Goal: Transaction & Acquisition: Obtain resource

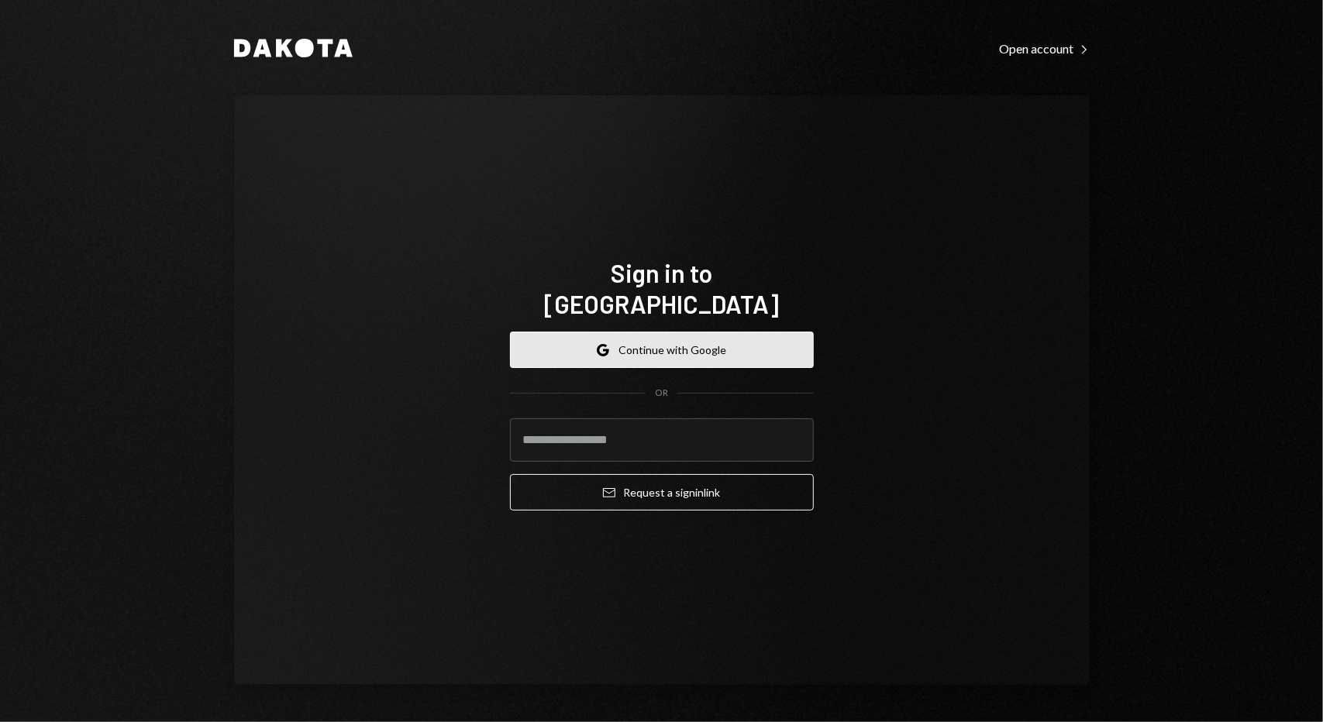
click at [741, 339] on button "Google Continue with Google" at bounding box center [662, 350] width 304 height 36
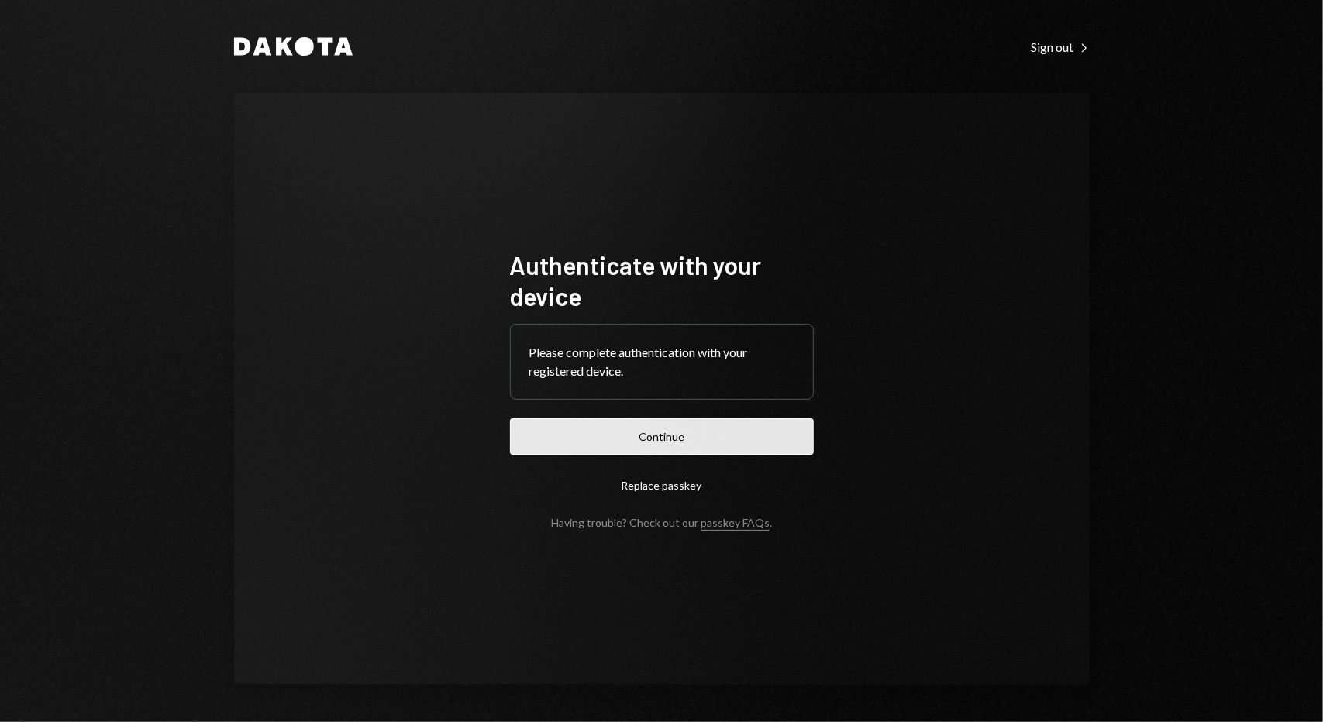
click at [632, 439] on button "Continue" at bounding box center [662, 436] width 304 height 36
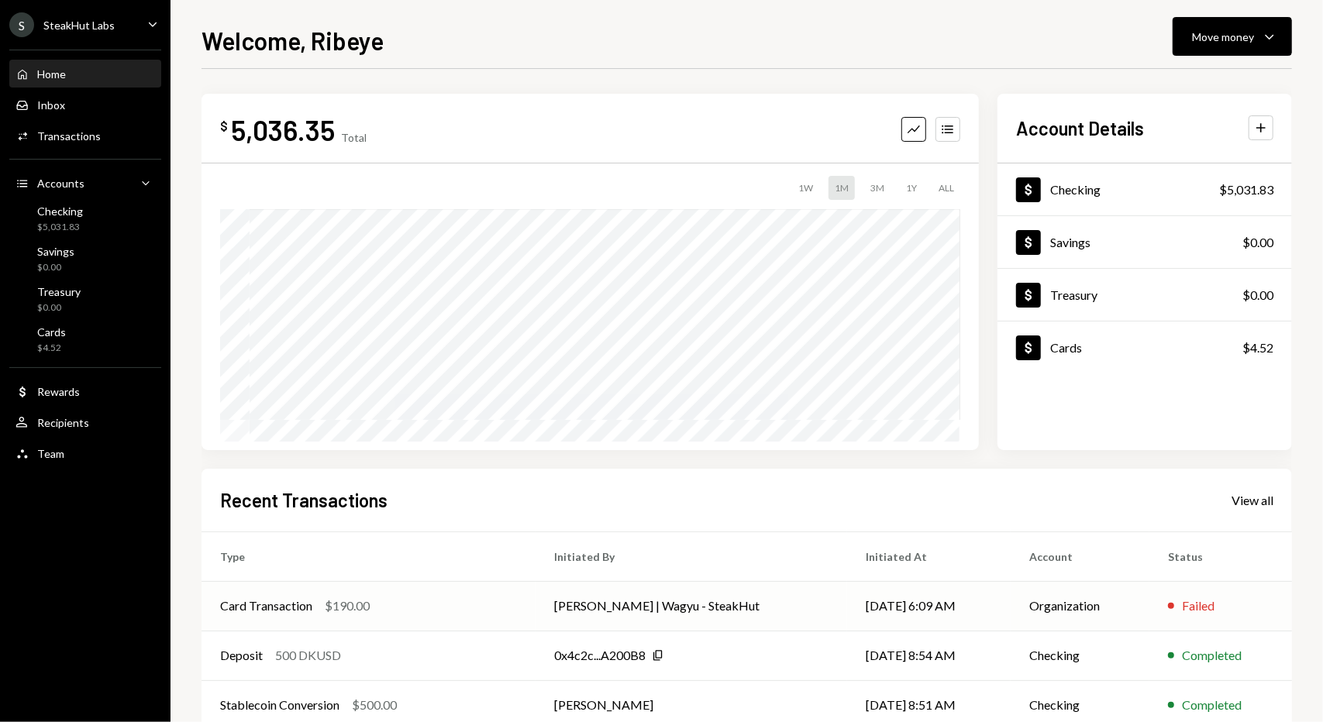
click at [425, 606] on div "Card Transaction $190.00" at bounding box center [368, 606] width 297 height 19
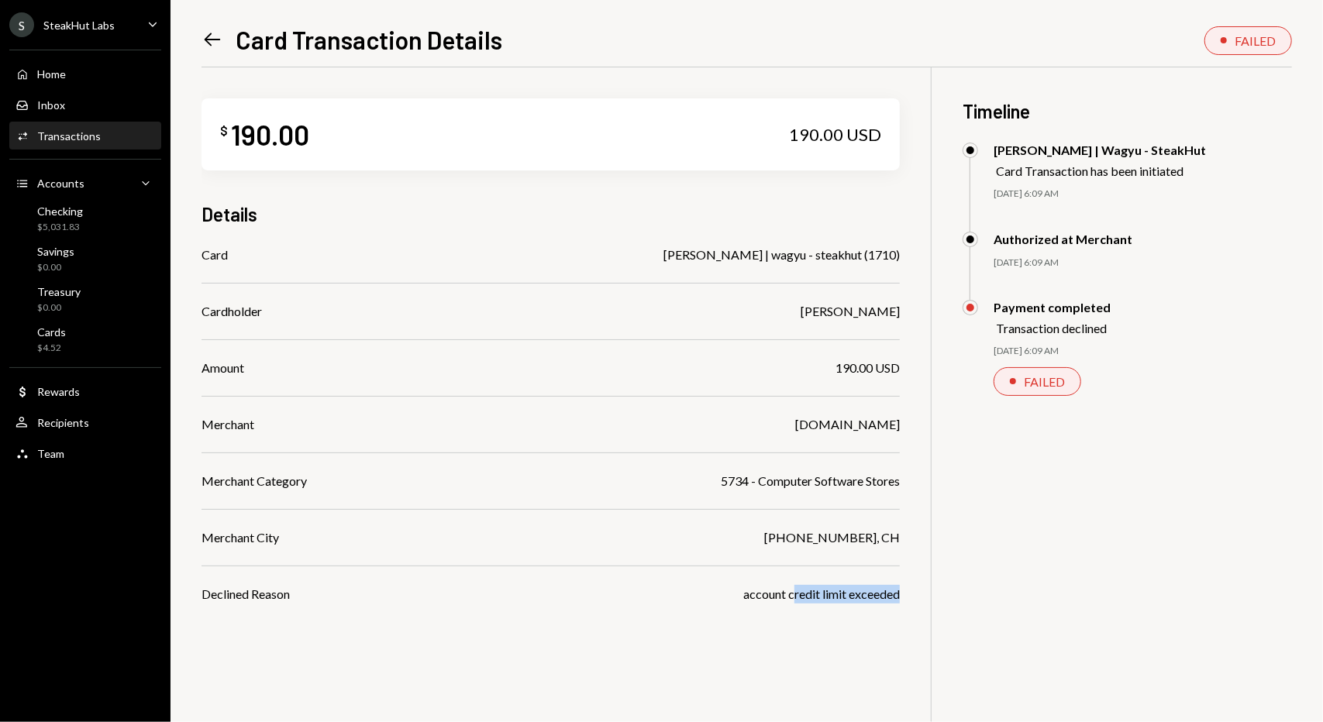
drag, startPoint x: 797, startPoint y: 601, endPoint x: 905, endPoint y: 601, distance: 107.7
click at [905, 601] on div "$ 190.00 190.00 USD Details Card Josh | wagyu - steakhut (1710) Cardholder Josh…" at bounding box center [746, 428] width 1090 height 722
click at [764, 603] on div "account credit limit exceeded" at bounding box center [821, 594] width 157 height 19
click at [82, 81] on div "Home Home" at bounding box center [84, 74] width 139 height 26
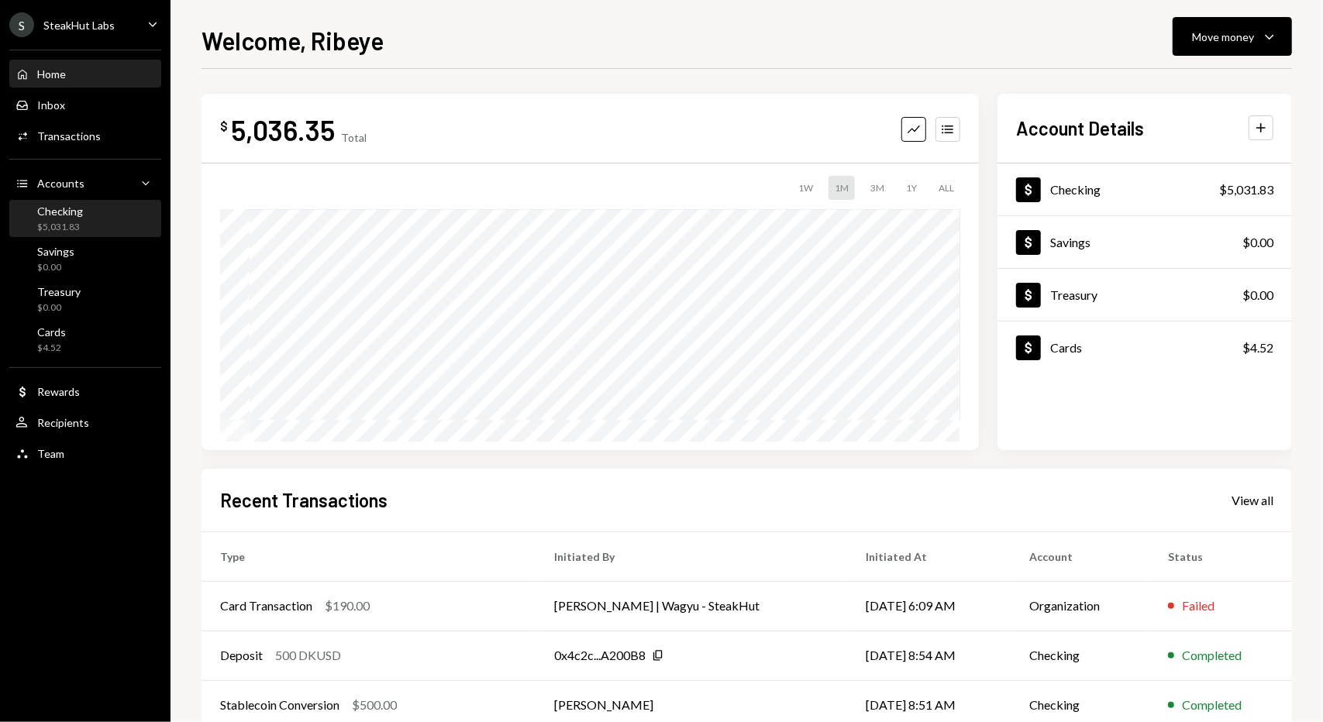
click at [97, 214] on div "Checking $5,031.83" at bounding box center [84, 219] width 139 height 29
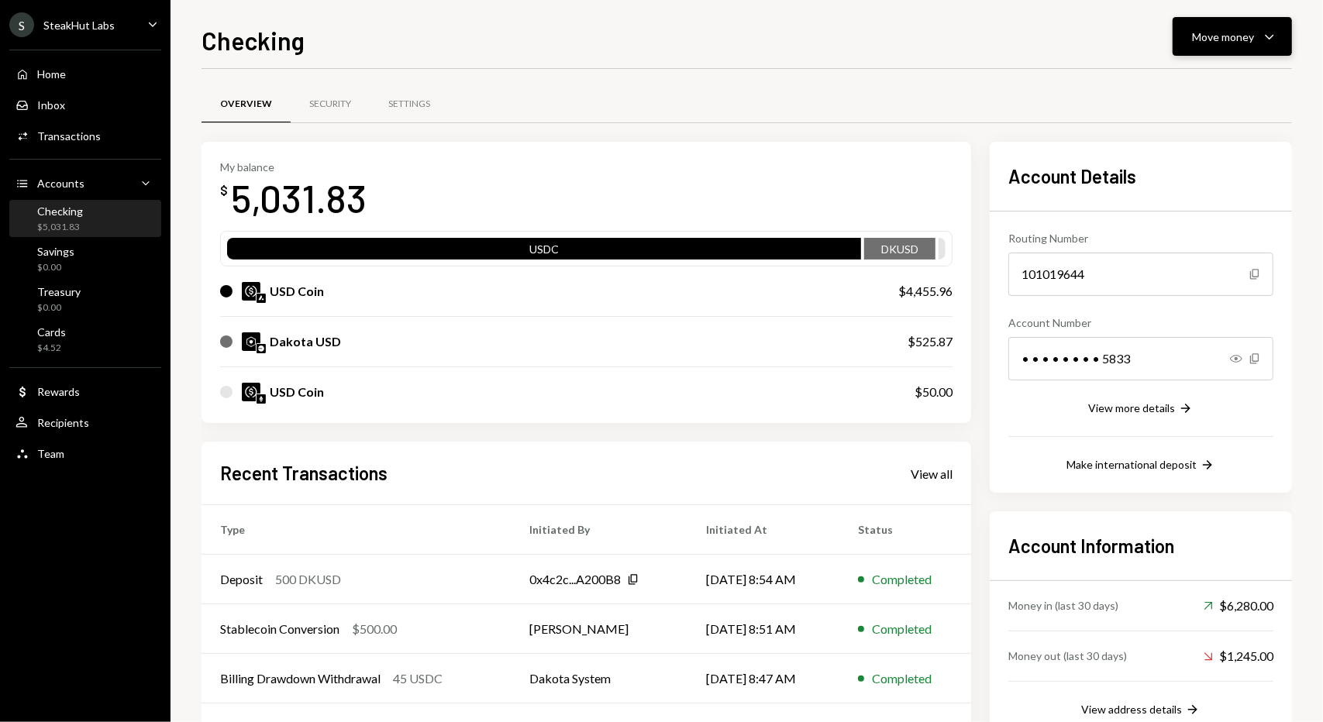
click at [1277, 41] on icon "Caret Down" at bounding box center [1269, 36] width 19 height 19
click at [1201, 111] on div "Transfer" at bounding box center [1219, 118] width 113 height 16
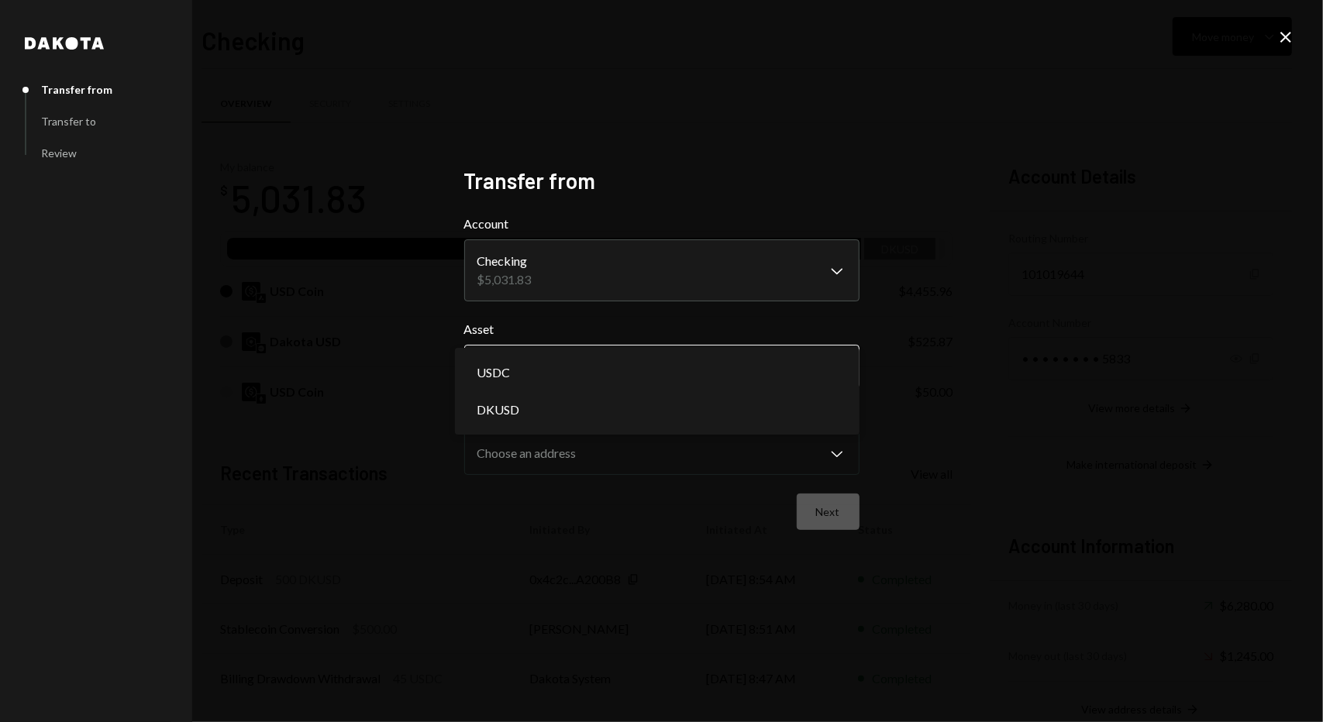
click at [660, 363] on body "S SteakHut Labs Caret Down Home Home Inbox Inbox Activities Transactions Accoun…" at bounding box center [661, 361] width 1323 height 722
select select "****"
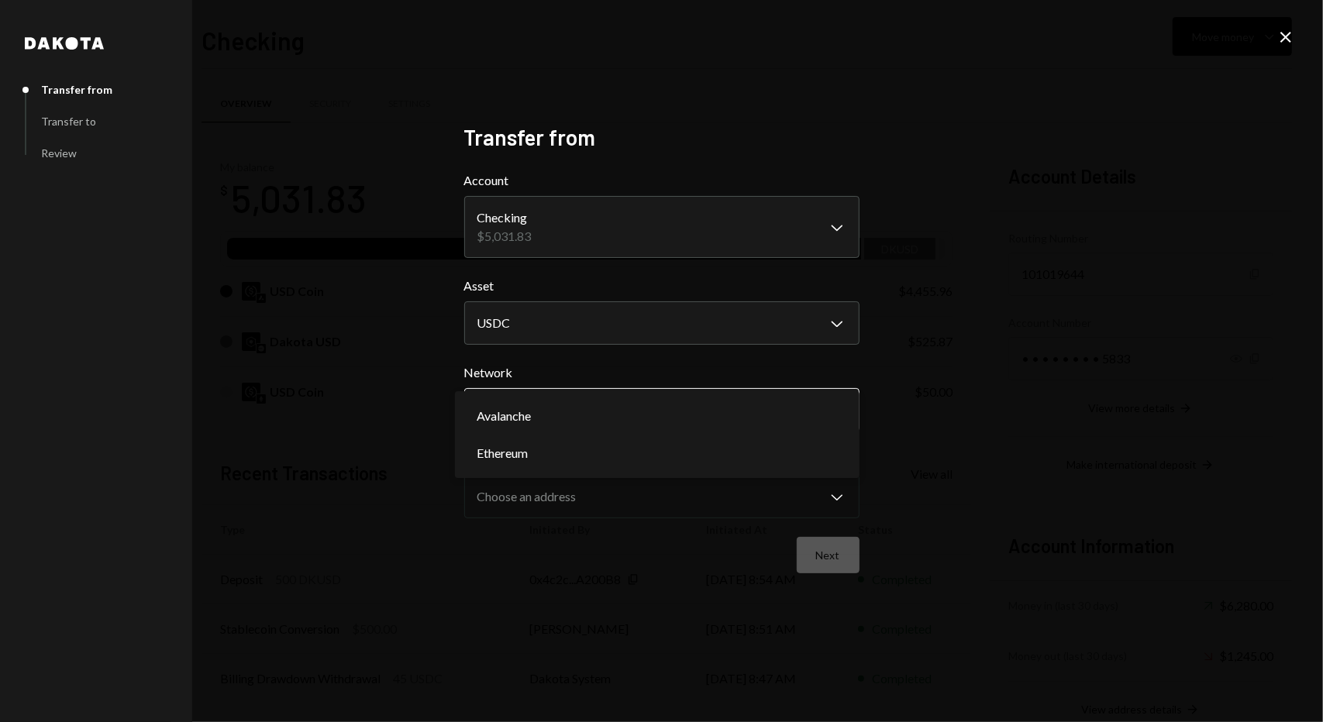
click at [673, 411] on body "S SteakHut Labs Caret Down Home Home Inbox Inbox Activities Transactions Accoun…" at bounding box center [661, 361] width 1323 height 722
select select "**********"
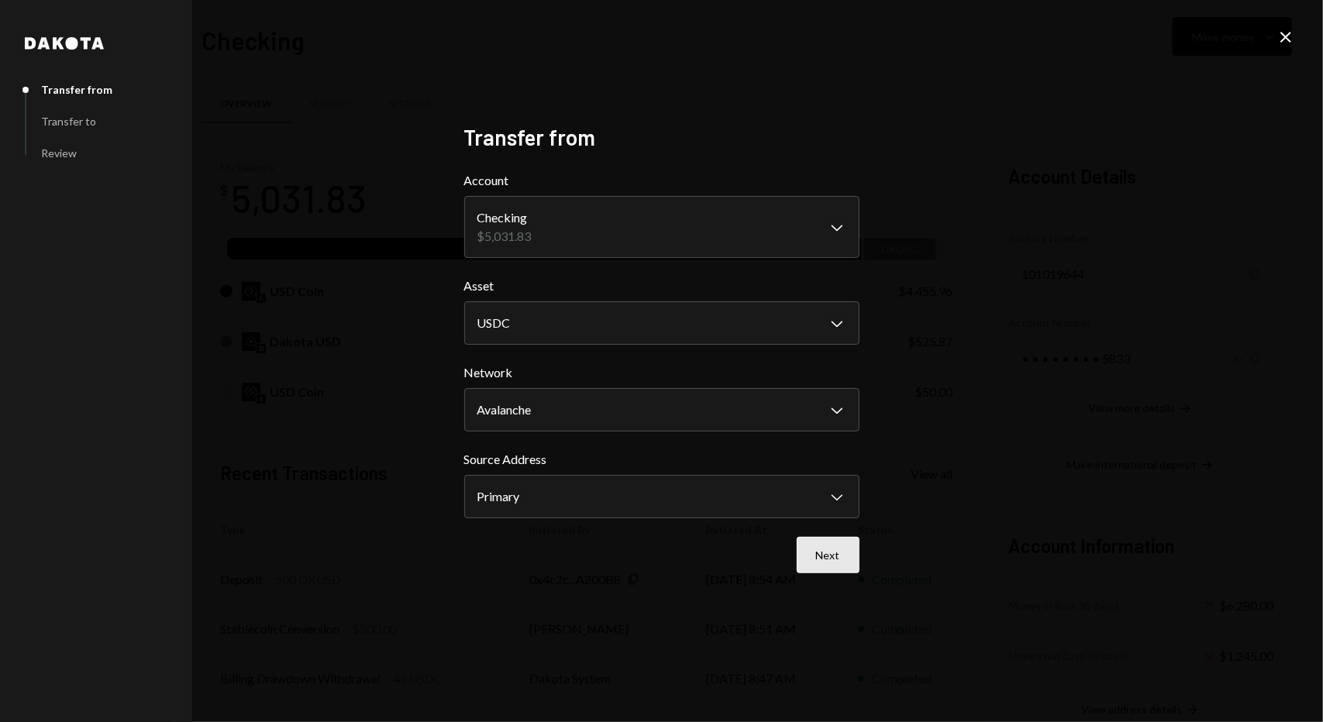
click at [840, 555] on button "Next" at bounding box center [828, 555] width 63 height 36
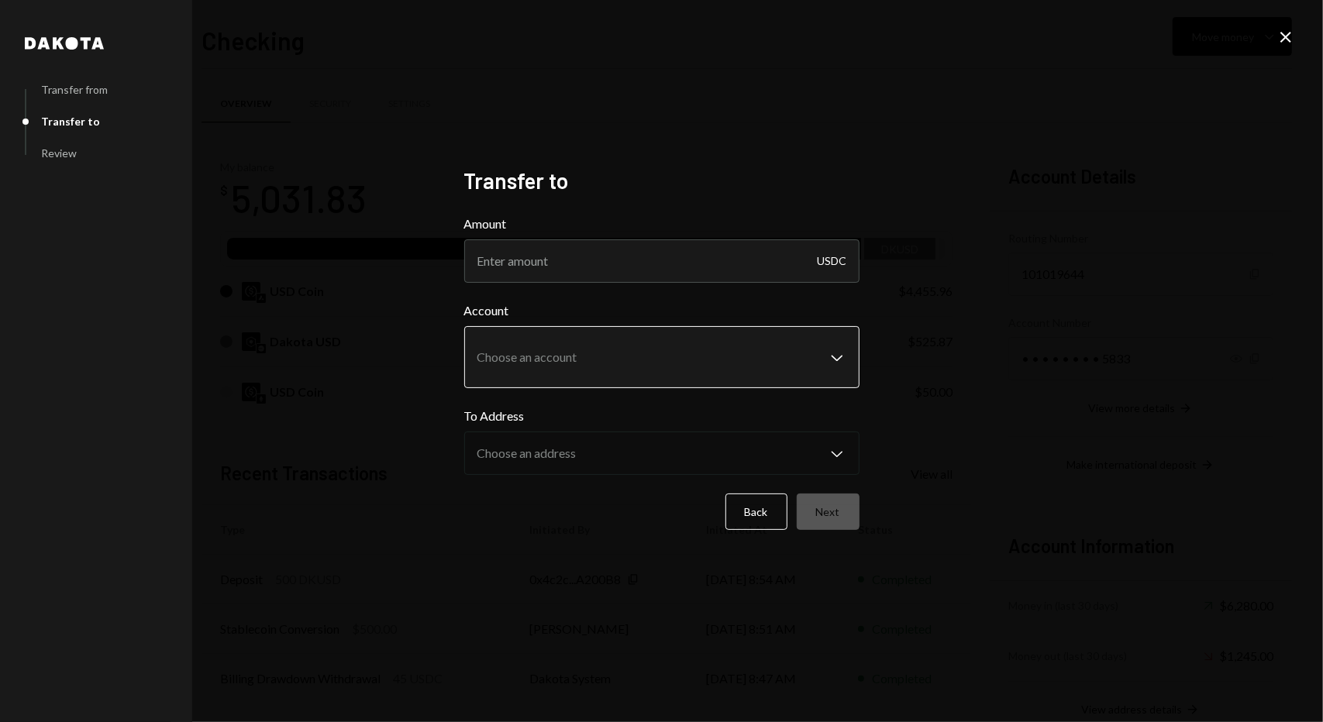
click at [778, 371] on body "S SteakHut Labs Caret Down Home Home Inbox Inbox Activities Transactions Accoun…" at bounding box center [661, 361] width 1323 height 722
click at [1294, 36] on icon "Close" at bounding box center [1285, 37] width 19 height 19
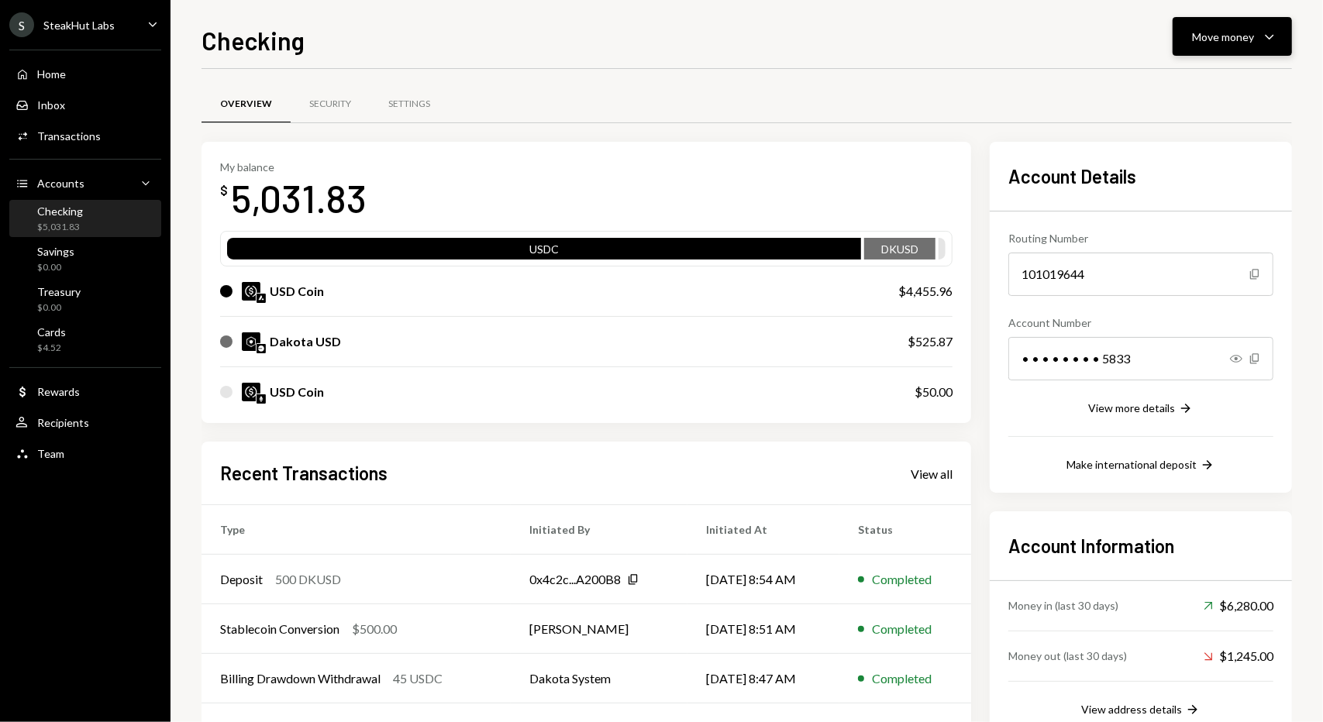
click at [1276, 30] on icon "Caret Down" at bounding box center [1269, 36] width 19 height 19
click at [1186, 194] on div "Swap stablecoins" at bounding box center [1219, 201] width 113 height 16
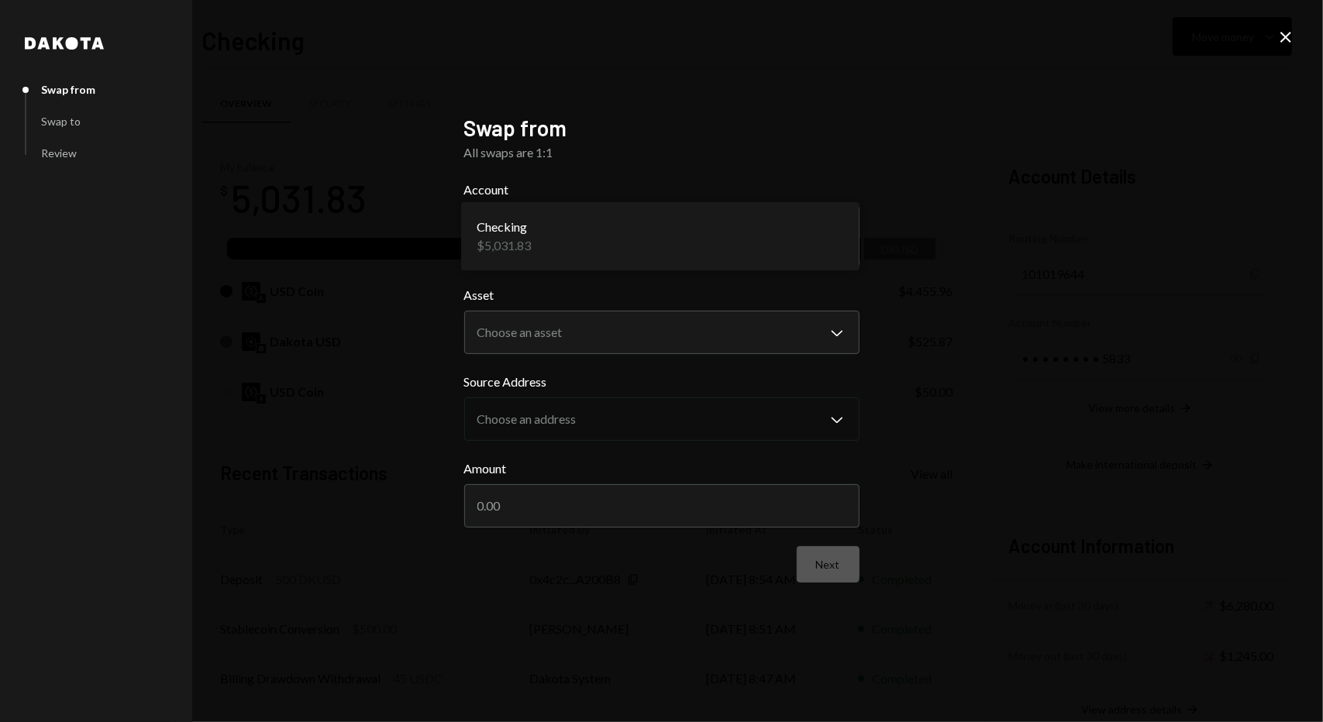
click at [691, 219] on body "S SteakHut Labs Caret Down Home Home Inbox Inbox Activities Transactions Accoun…" at bounding box center [661, 361] width 1323 height 722
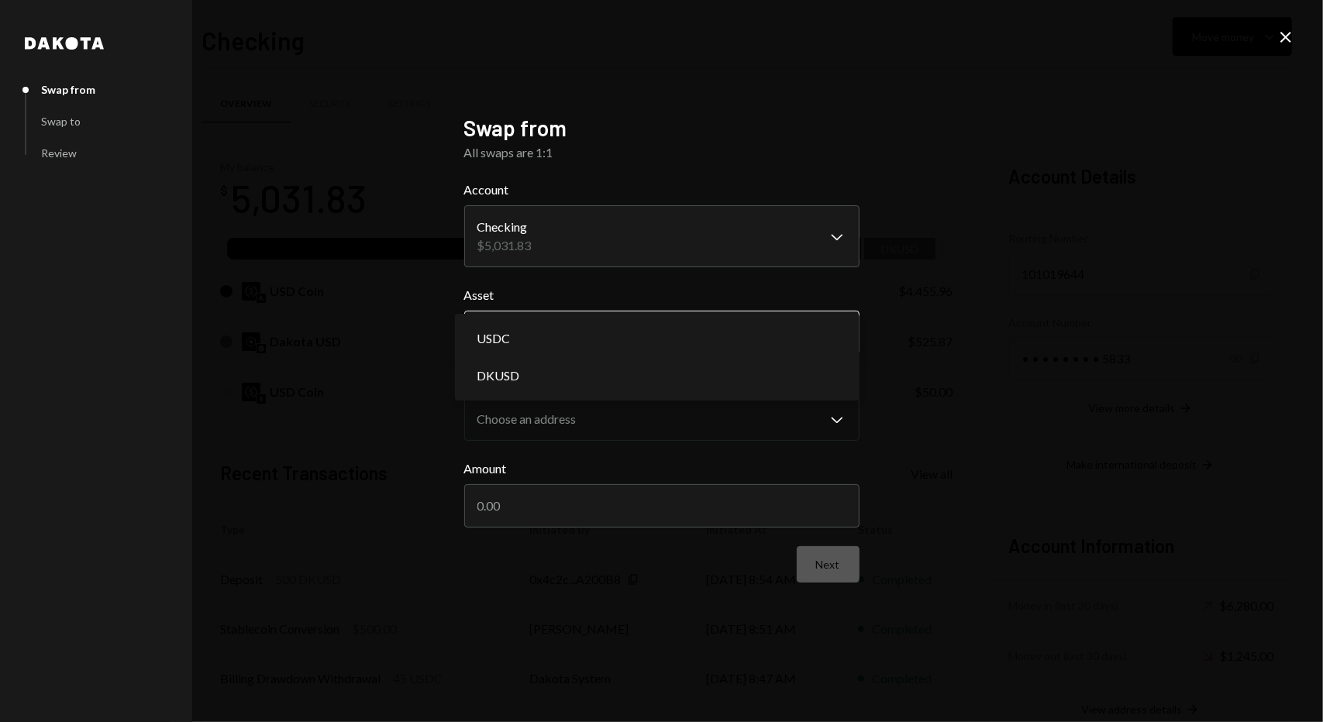
click at [848, 337] on body "S SteakHut Labs Caret Down Home Home Inbox Inbox Activities Transactions Accoun…" at bounding box center [661, 361] width 1323 height 722
select select "****"
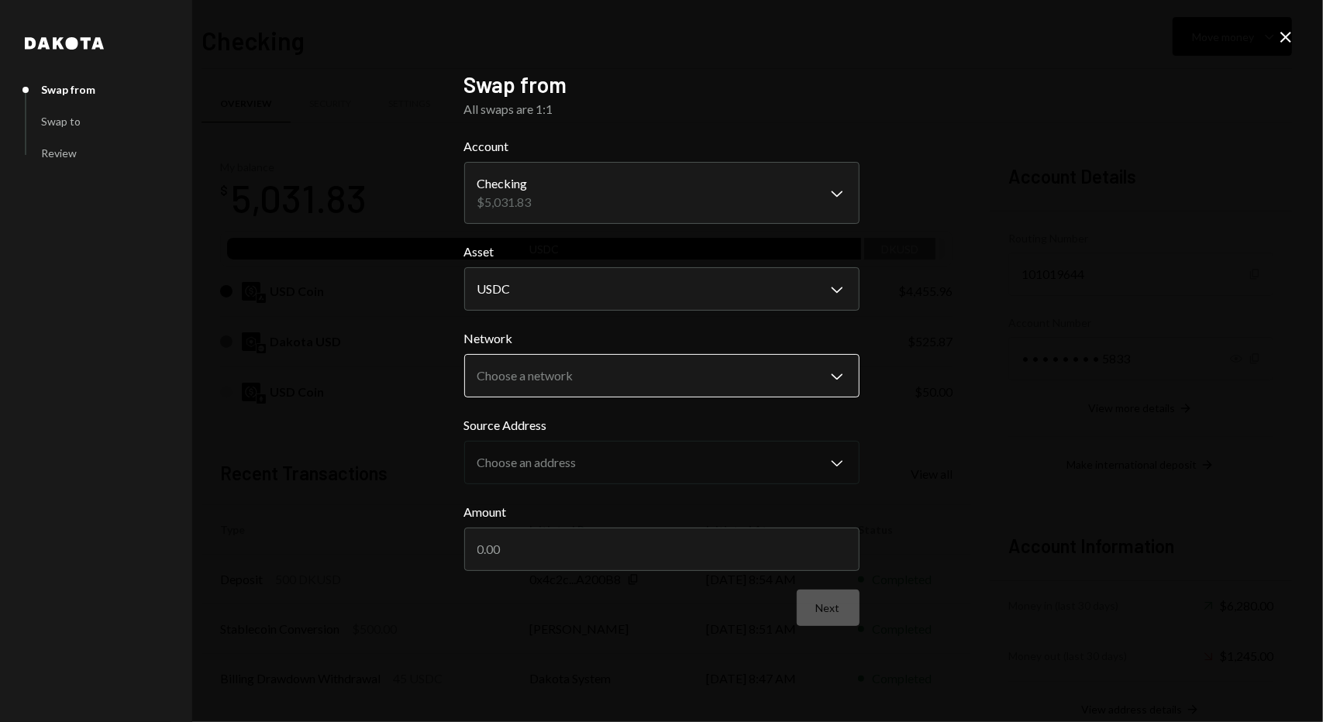
click at [826, 374] on body "S SteakHut Labs Caret Down Home Home Inbox Inbox Activities Transactions Accoun…" at bounding box center [661, 361] width 1323 height 722
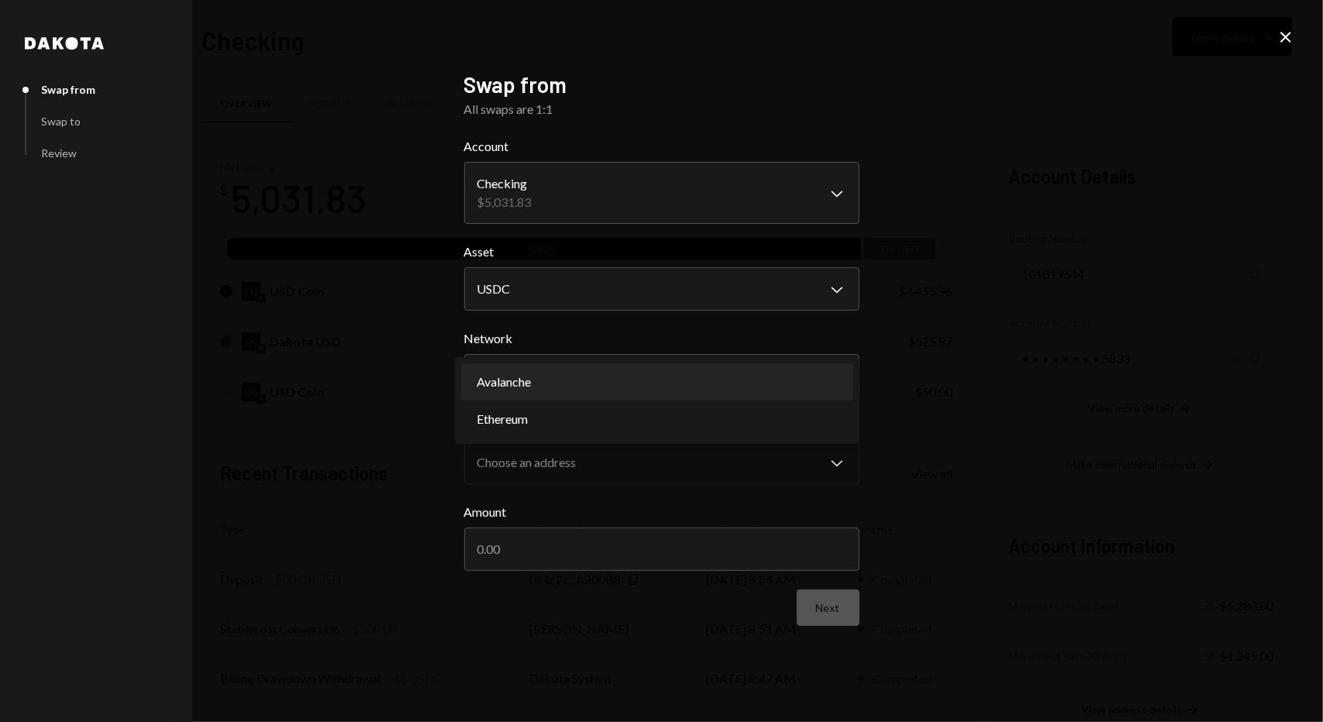
select select "**********"
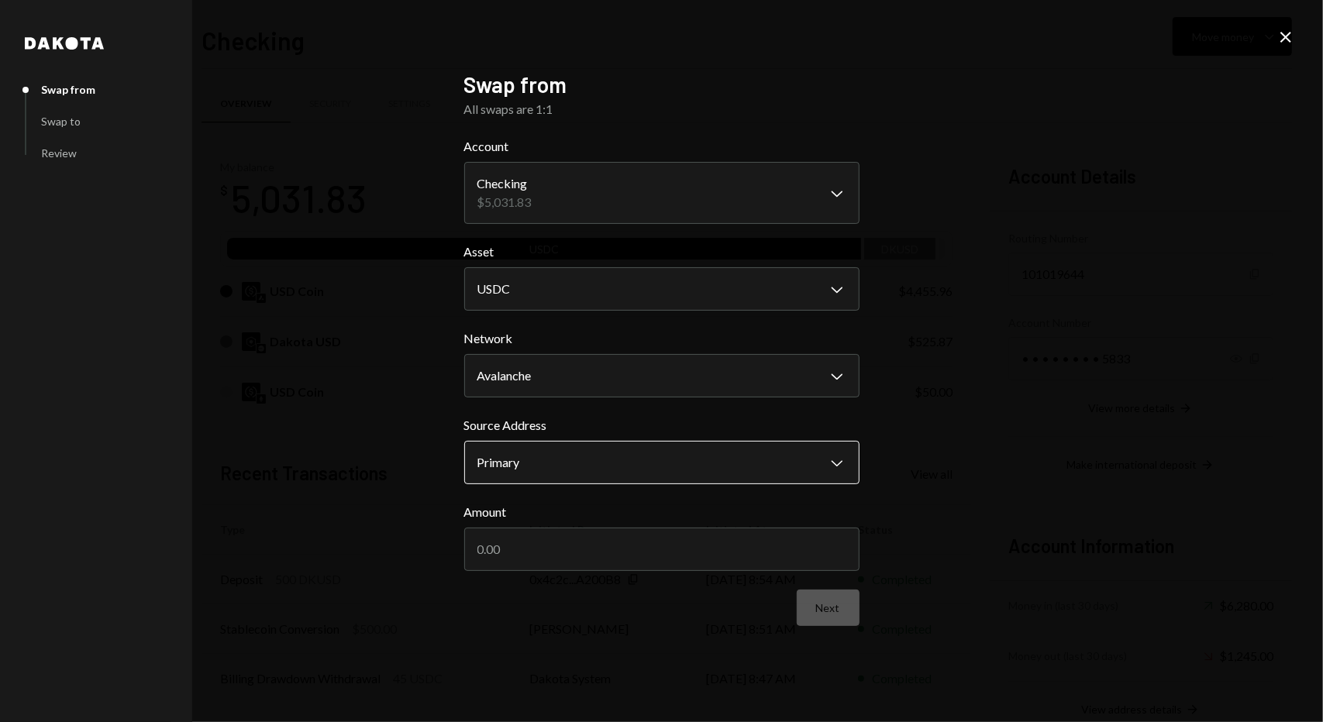
click at [654, 464] on body "S SteakHut Labs Caret Down Home Home Inbox Inbox Activities Transactions Accoun…" at bounding box center [661, 361] width 1323 height 722
click at [1013, 408] on div "**********" at bounding box center [661, 361] width 1323 height 722
click at [845, 469] on body "S SteakHut Labs Caret Down Home Home Inbox Inbox Activities Transactions Accoun…" at bounding box center [661, 361] width 1323 height 722
click at [742, 567] on input "Amount" at bounding box center [661, 549] width 395 height 43
type input "4000"
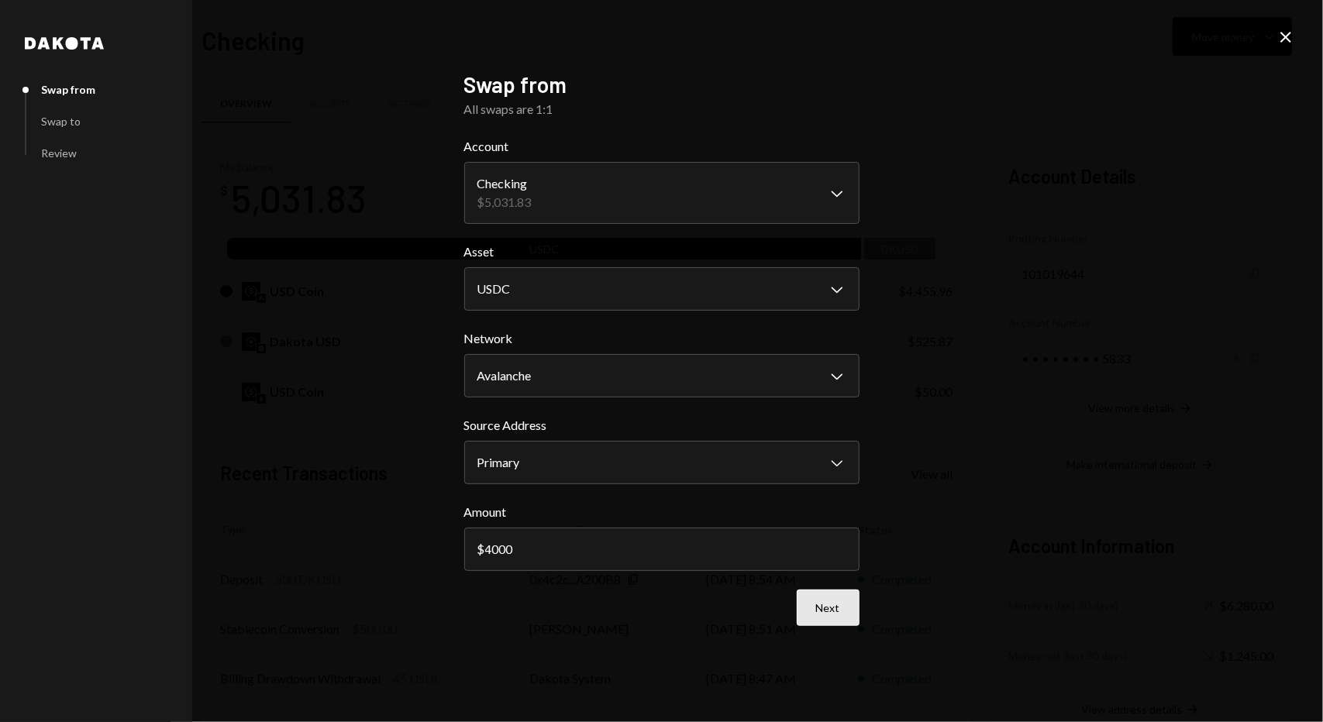
click at [849, 616] on button "Next" at bounding box center [828, 608] width 63 height 36
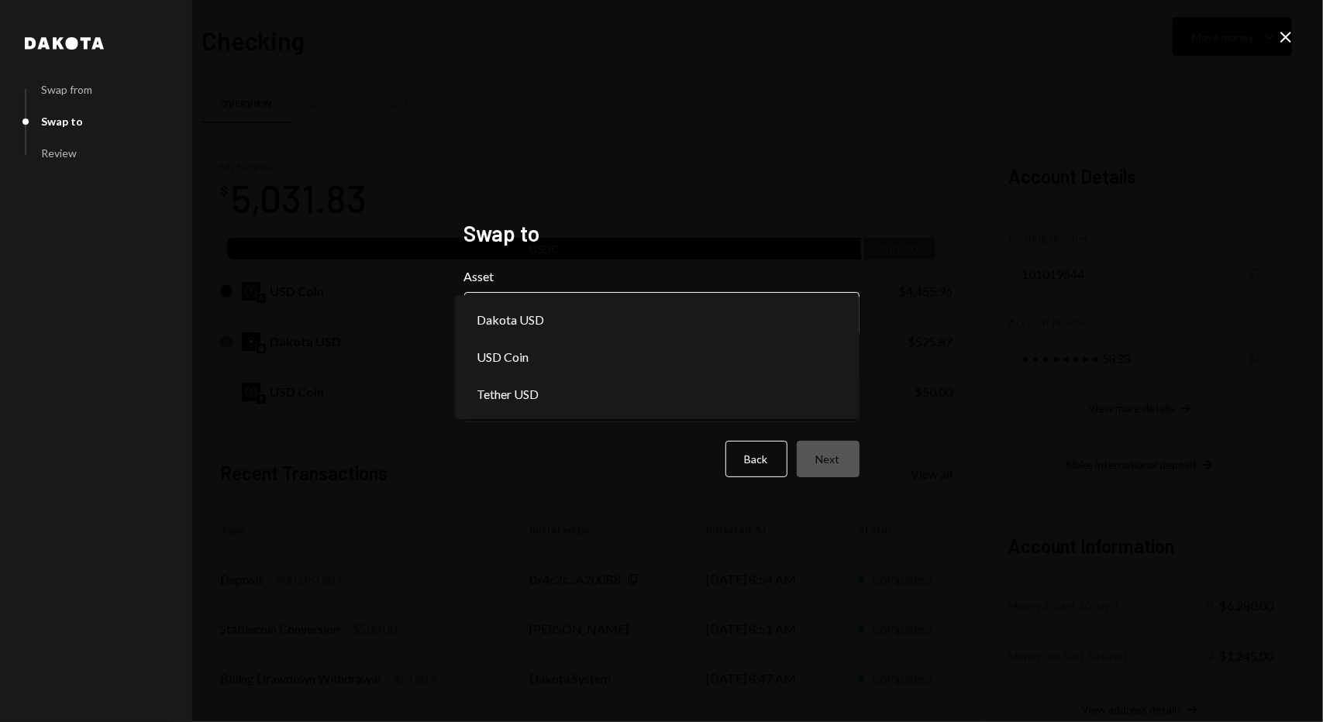
click at [751, 319] on body "S SteakHut Labs Caret Down Home Home Inbox Inbox Activities Transactions Accoun…" at bounding box center [661, 361] width 1323 height 722
select select "*****"
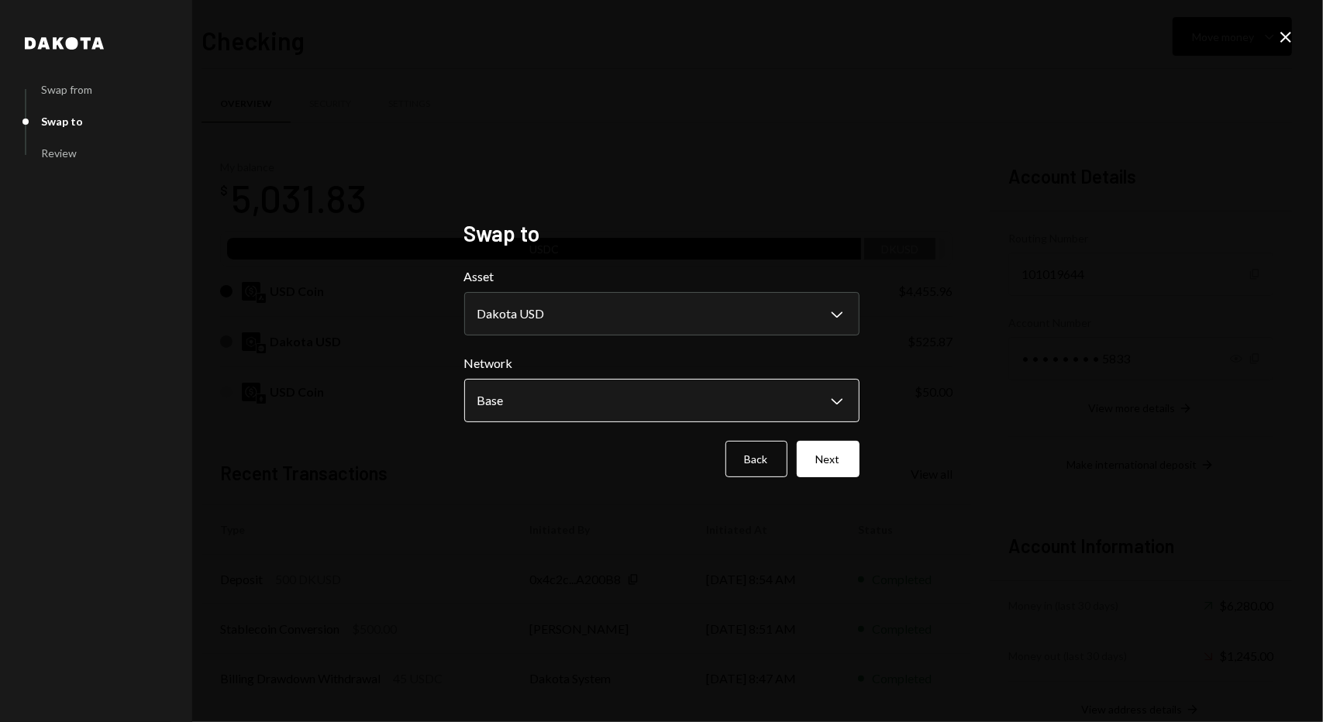
click at [640, 396] on body "S SteakHut Labs Caret Down Home Home Inbox Inbox Activities Transactions Accoun…" at bounding box center [661, 361] width 1323 height 722
click at [852, 464] on button "Next" at bounding box center [828, 459] width 63 height 36
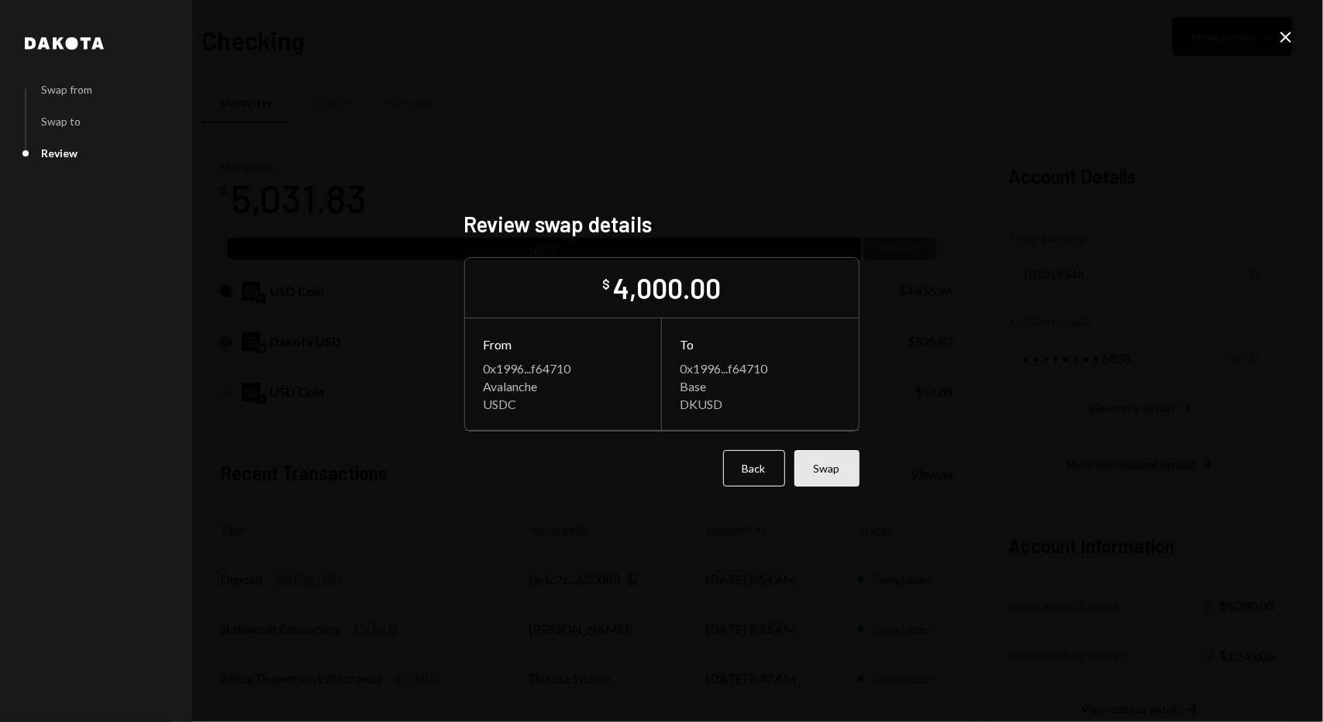
click at [831, 469] on button "Swap" at bounding box center [826, 468] width 65 height 36
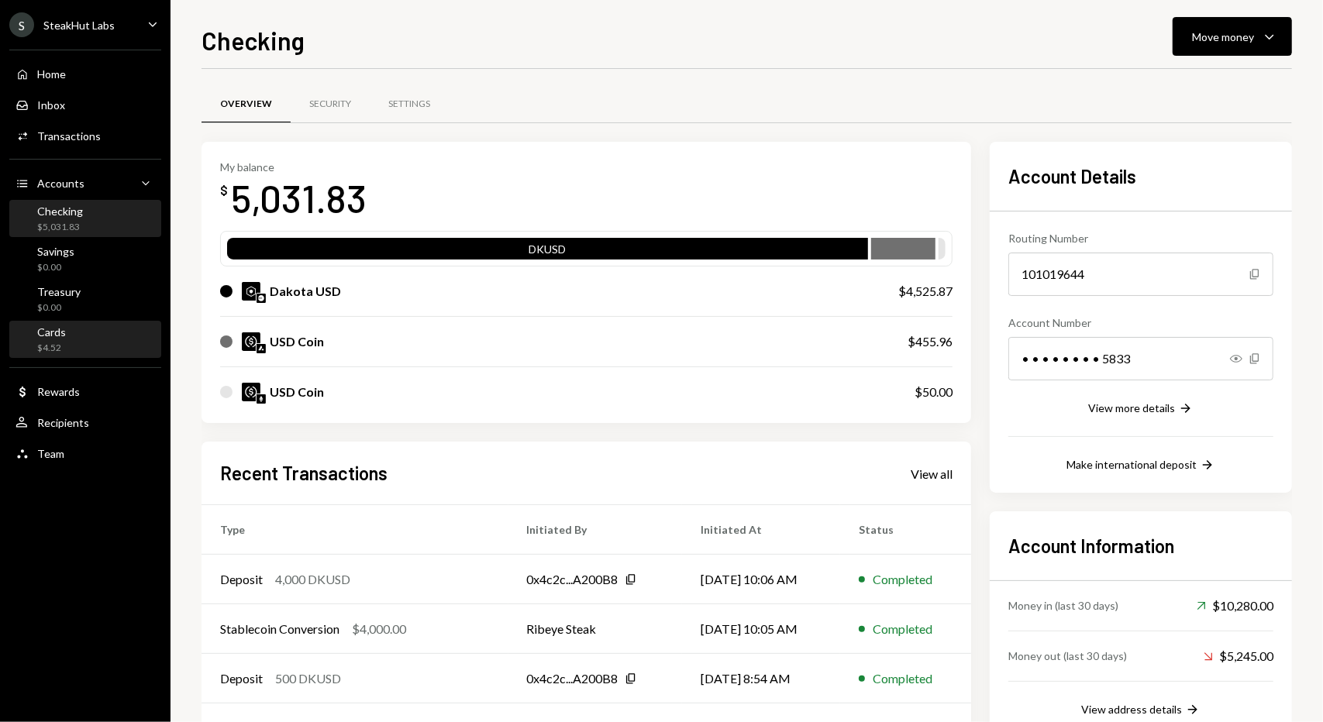
click at [94, 343] on div "Cards $4.52" at bounding box center [84, 339] width 139 height 29
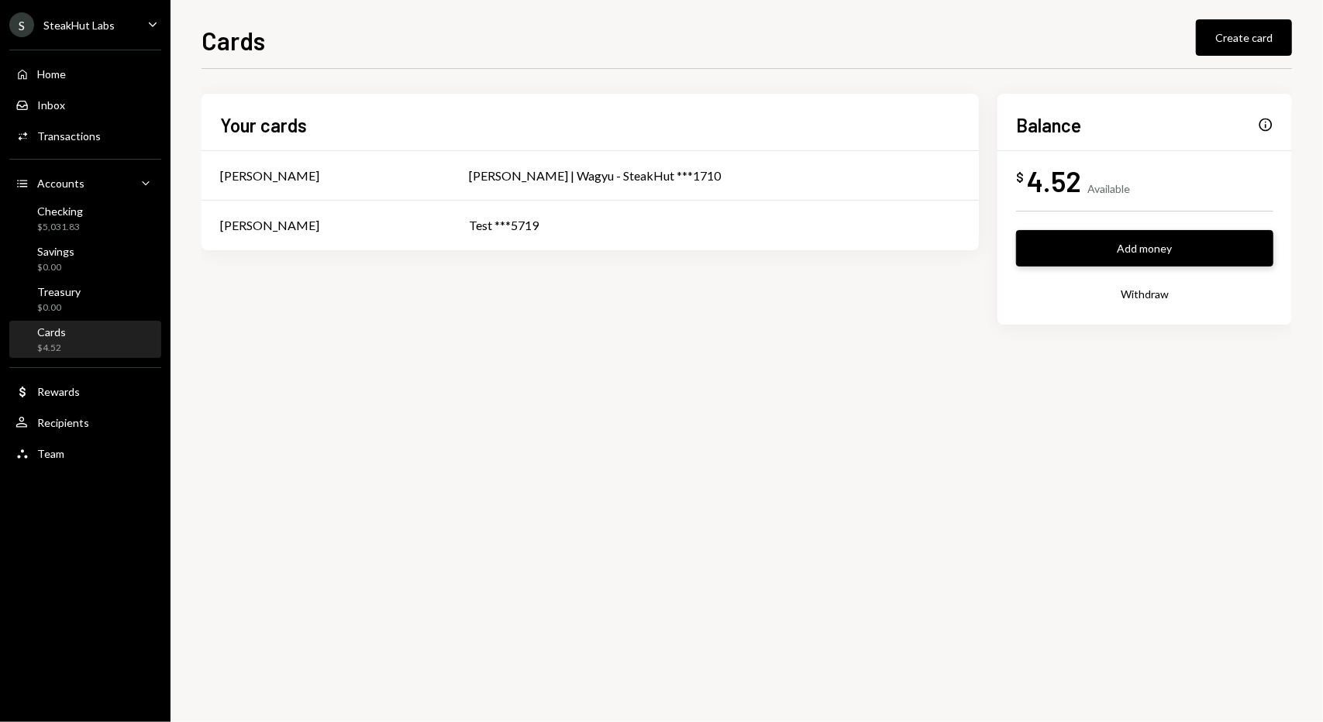
click at [1110, 258] on button "Add money" at bounding box center [1144, 248] width 257 height 36
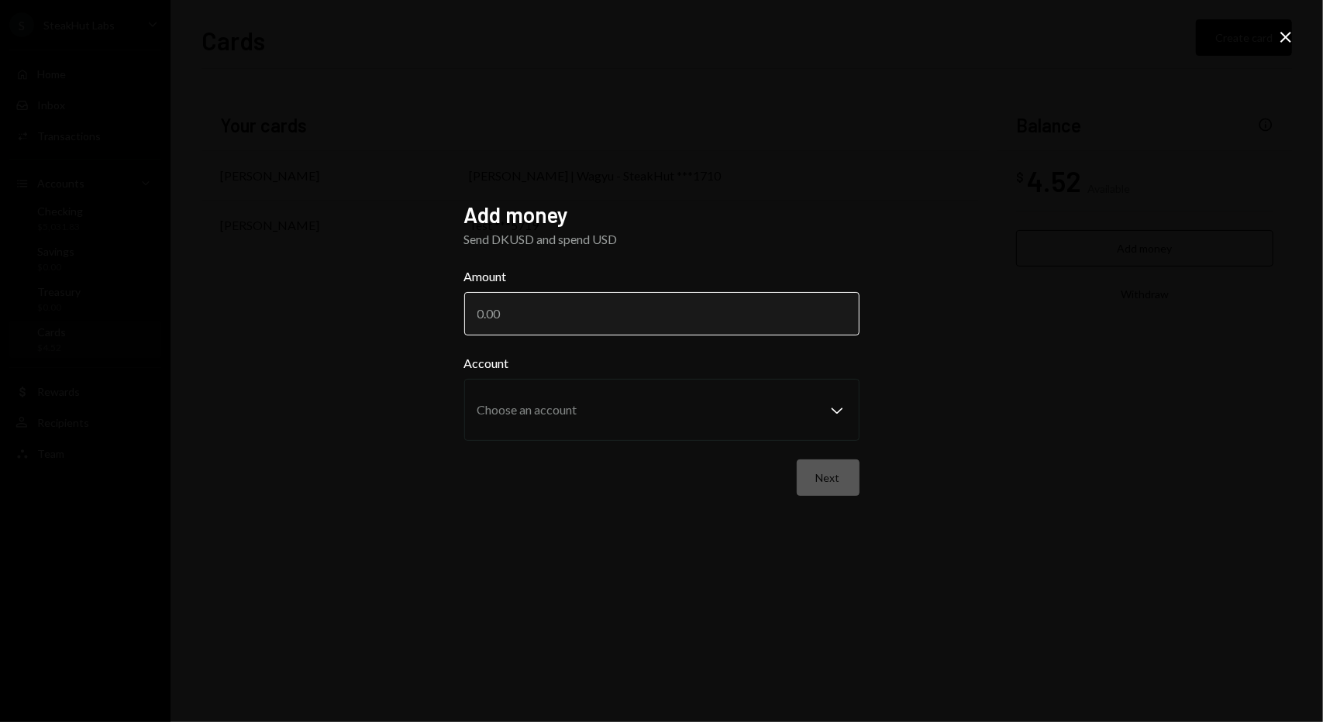
click at [643, 320] on input "Amount" at bounding box center [661, 313] width 395 height 43
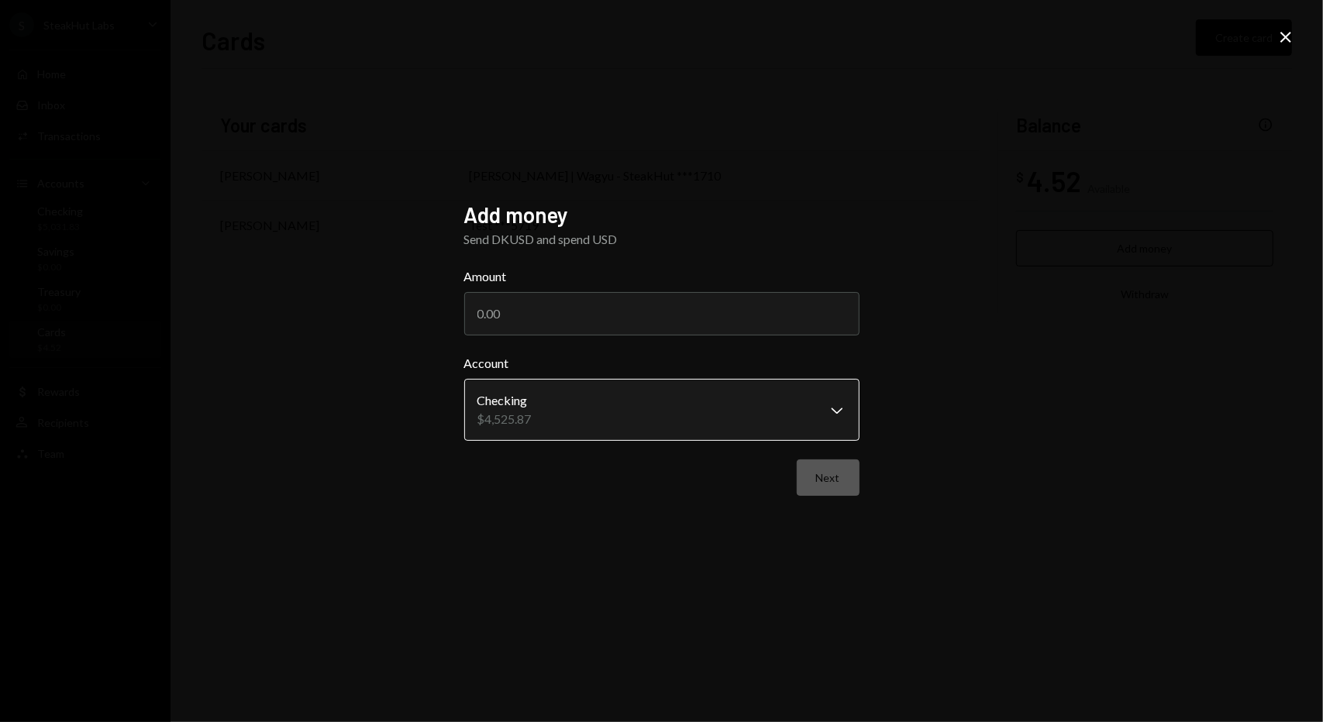
click at [811, 391] on body "**********" at bounding box center [661, 361] width 1323 height 722
click at [665, 326] on input "Amount" at bounding box center [661, 313] width 395 height 43
type input "4200"
click at [835, 465] on button "Next" at bounding box center [828, 478] width 63 height 36
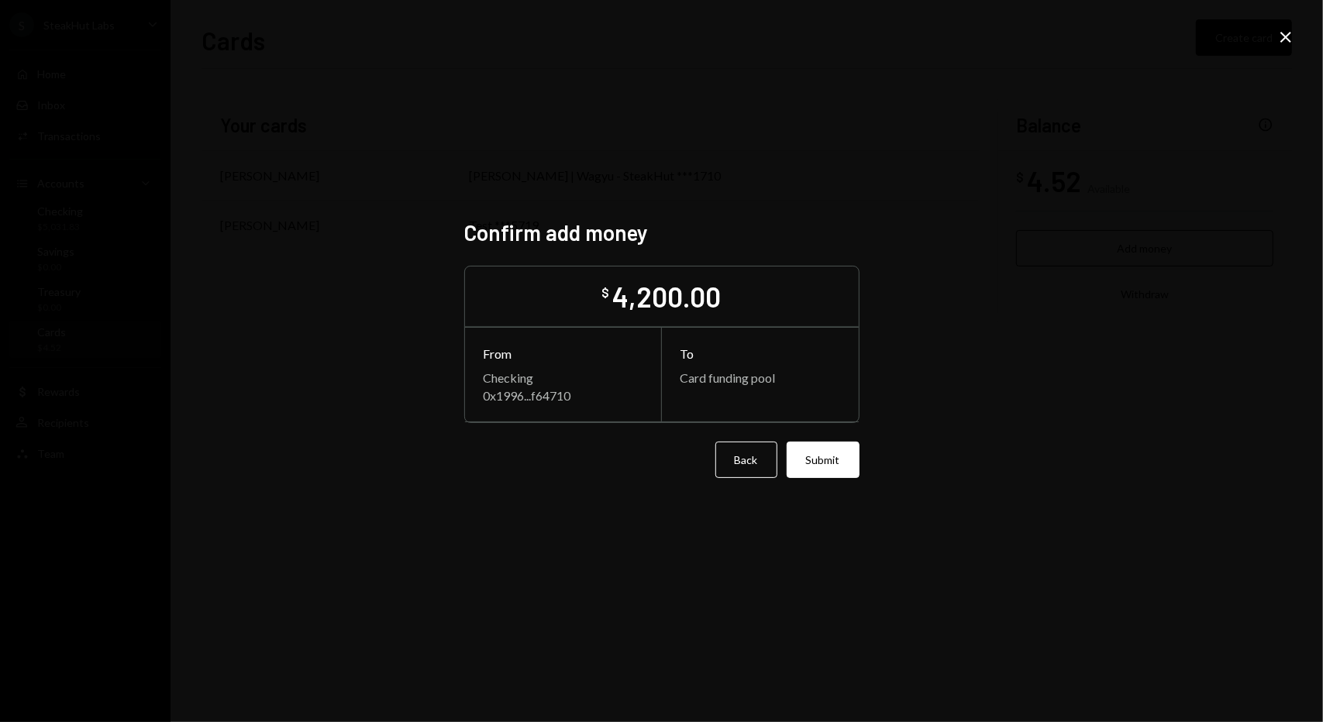
click at [835, 465] on button "Submit" at bounding box center [823, 460] width 73 height 36
